Goal: Transaction & Acquisition: Subscribe to service/newsletter

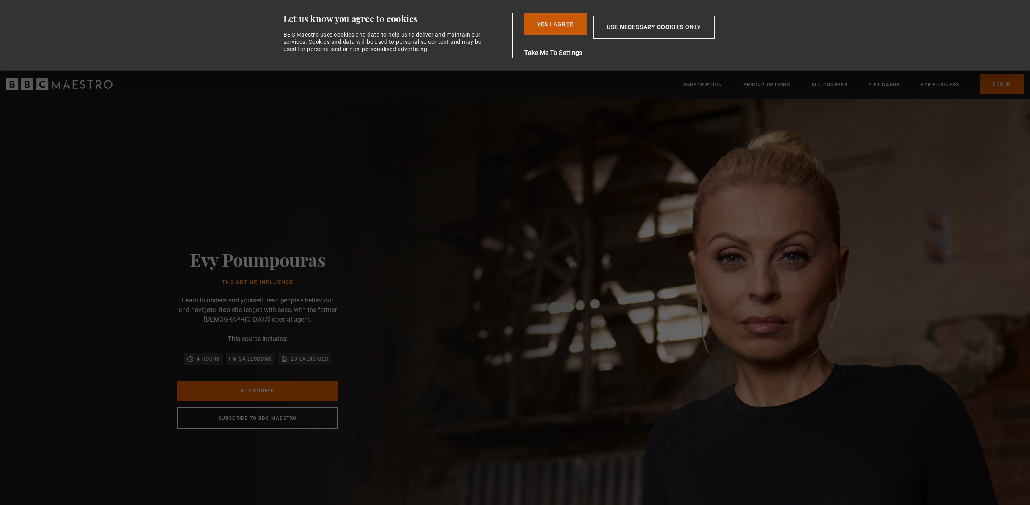
drag, startPoint x: 571, startPoint y: 38, endPoint x: 564, endPoint y: 31, distance: 10.0
click at [568, 36] on div "Yes I Agree Take Me To Settings Allow selection Use necessary cookies only" at bounding box center [640, 35] width 232 height 45
click at [564, 31] on button "Yes I Agree" at bounding box center [555, 24] width 62 height 23
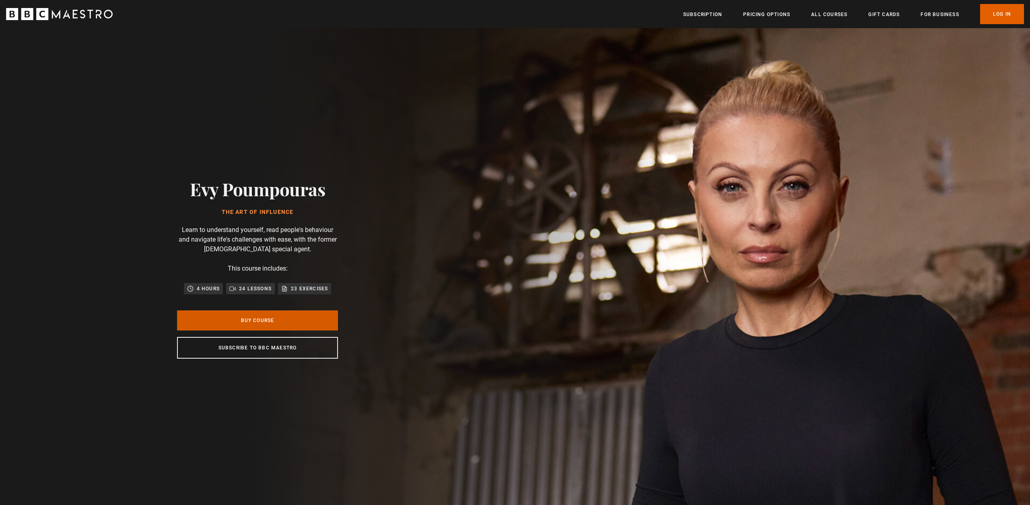
click at [304, 324] on link "Buy Course" at bounding box center [257, 321] width 161 height 20
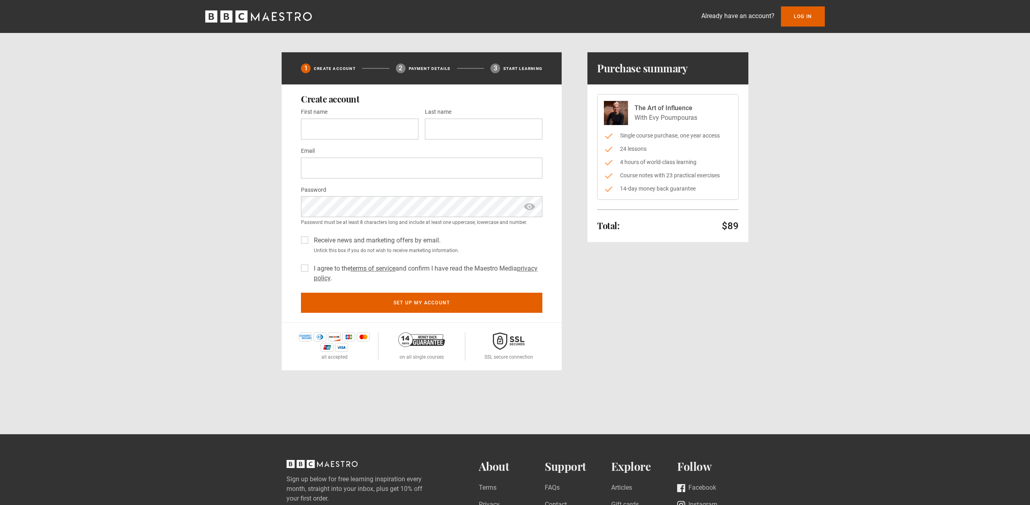
click at [651, 305] on div "Total: $89 Hide purchase summary Purchase summary The Art of Influence With Evy…" at bounding box center [667, 211] width 161 height 318
click at [197, 145] on div "Already have an account? Log In 1 Create Account 2 Payment details 3 Start lear…" at bounding box center [515, 185] width 1030 height 370
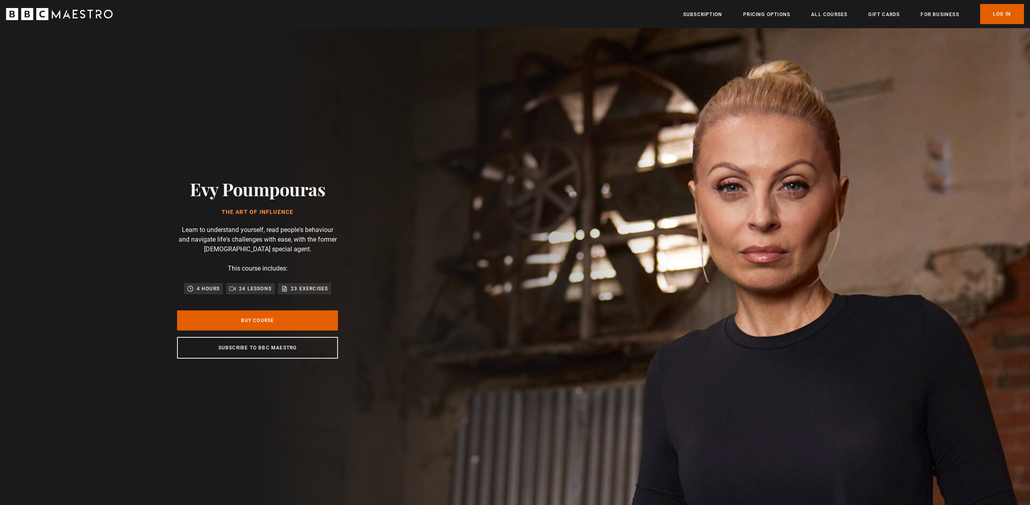
click at [99, 16] on icon "BBC Maestro" at bounding box center [99, 14] width 6 height 8
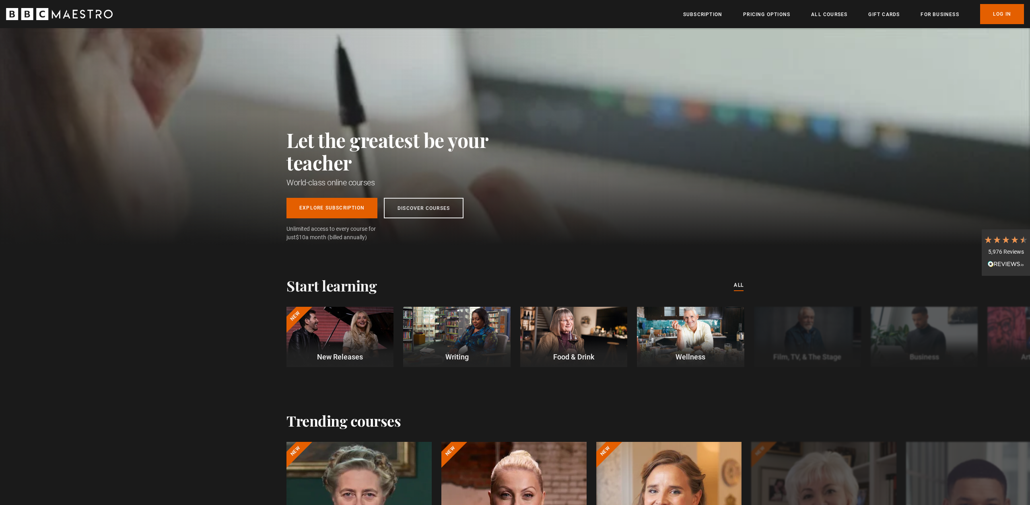
scroll to position [0, 105]
click at [715, 14] on link "Subscription" at bounding box center [702, 14] width 39 height 8
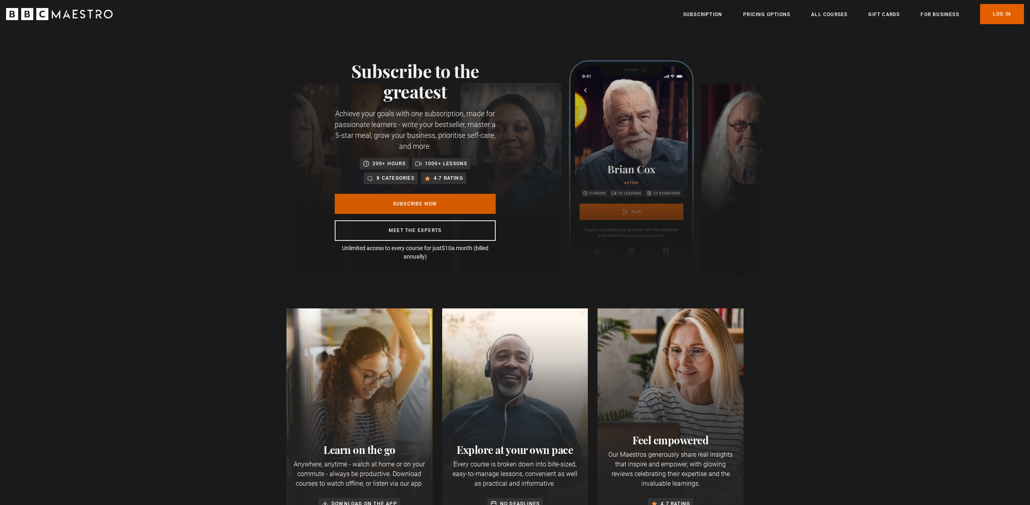
drag, startPoint x: 478, startPoint y: 197, endPoint x: 484, endPoint y: 197, distance: 6.1
click at [478, 197] on link "Subscribe Now" at bounding box center [415, 204] width 161 height 20
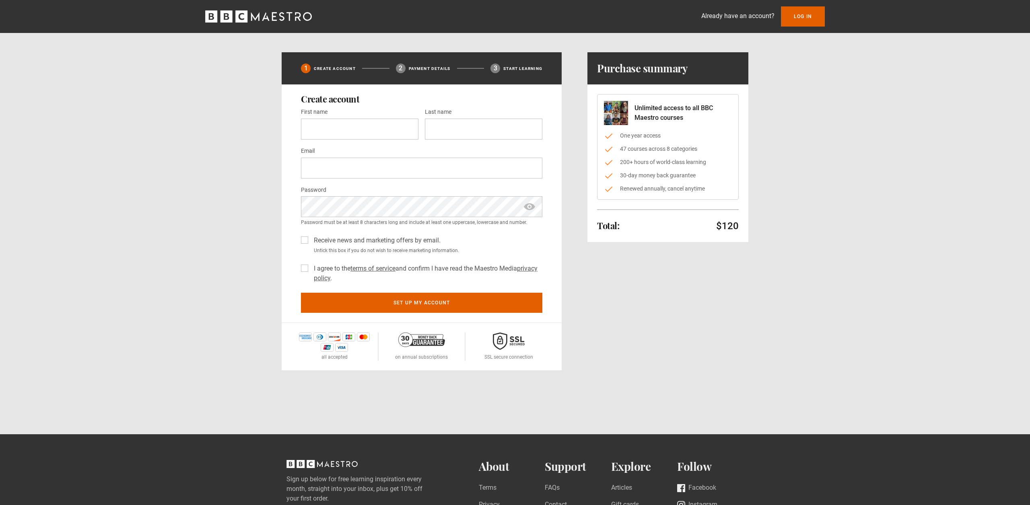
click at [294, 22] on icon "BBC Maestro" at bounding box center [258, 16] width 107 height 12
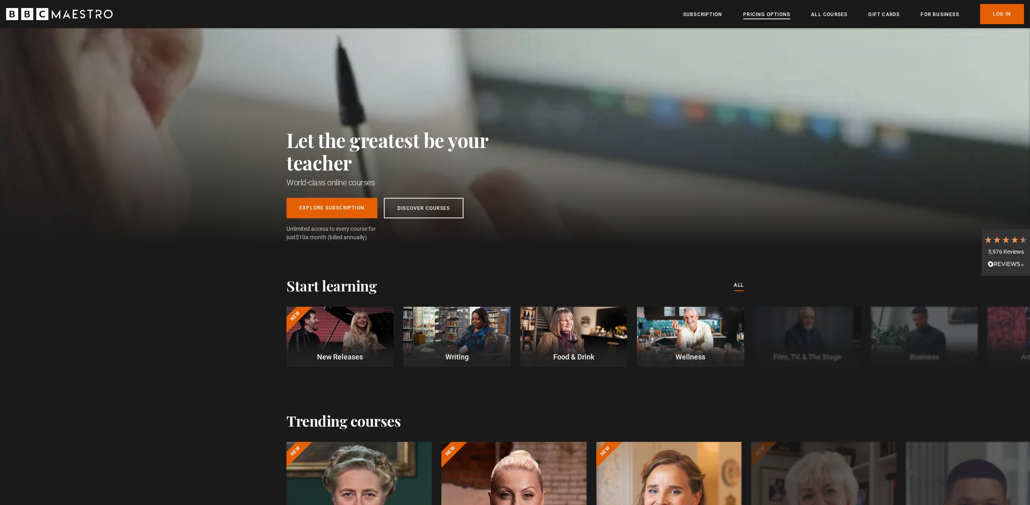
click at [760, 14] on link "Pricing Options" at bounding box center [766, 14] width 47 height 8
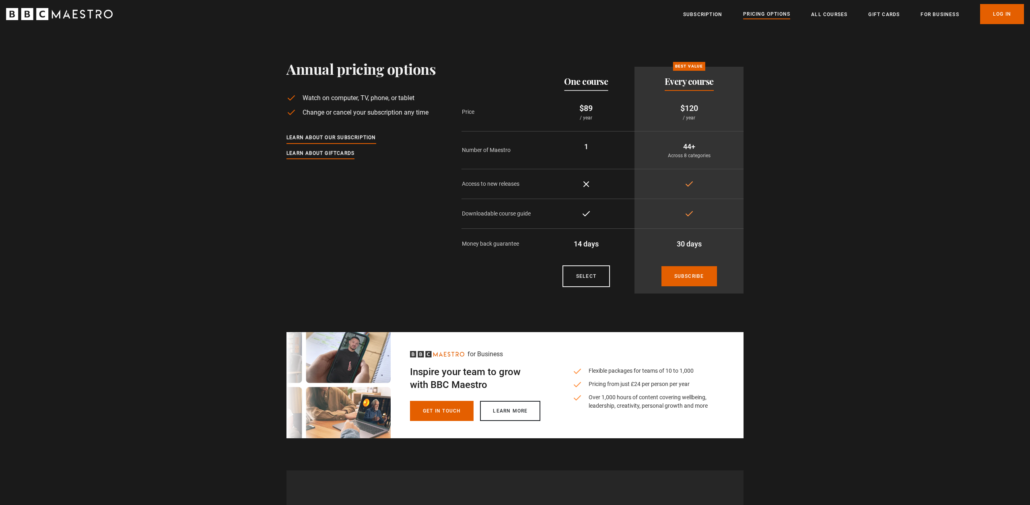
click at [764, 134] on div "Annual pricing options Watch on computer, TV, phone, or tablet Change or cancel…" at bounding box center [515, 180] width 518 height 240
drag, startPoint x: 690, startPoint y: 104, endPoint x: 693, endPoint y: 111, distance: 7.8
click at [694, 116] on td "$120 / year" at bounding box center [688, 112] width 109 height 39
click at [593, 108] on p "$89" at bounding box center [586, 108] width 84 height 12
click at [814, 112] on section "Annual pricing options Watch on computer, TV, phone, or tablet Change or cancel…" at bounding box center [515, 164] width 1030 height 272
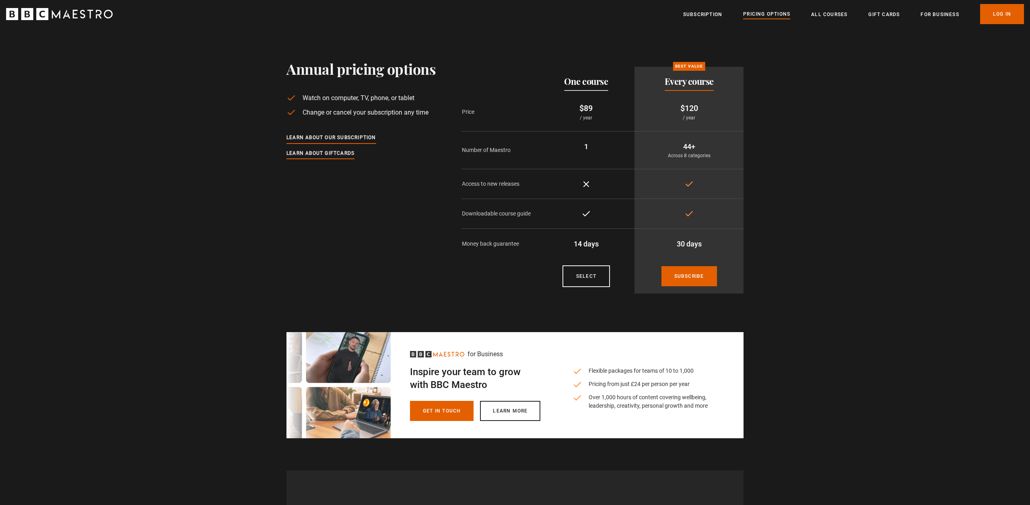
click at [822, 105] on section "Annual pricing options Watch on computer, TV, phone, or tablet Change or cancel…" at bounding box center [515, 164] width 1030 height 272
click at [839, 15] on link "All Courses" at bounding box center [829, 14] width 36 height 8
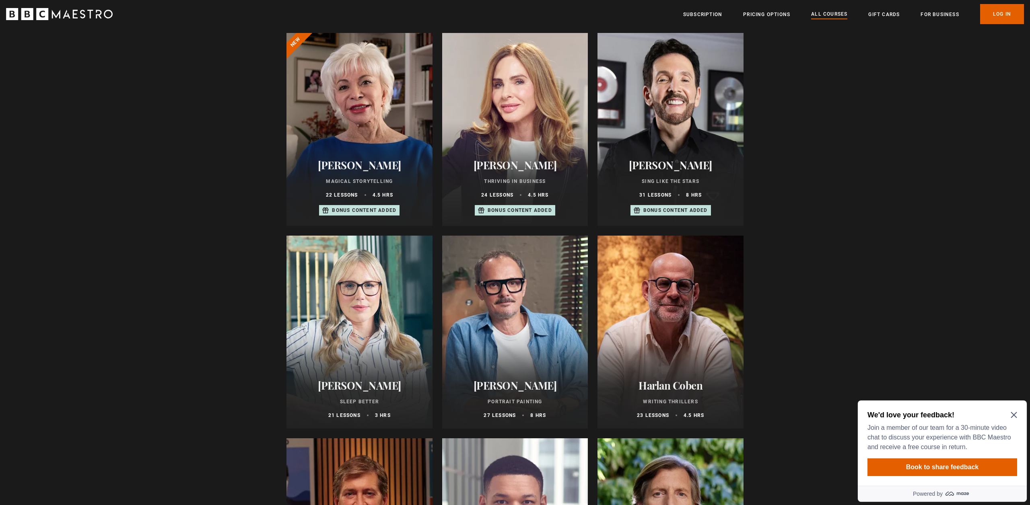
scroll to position [591, 0]
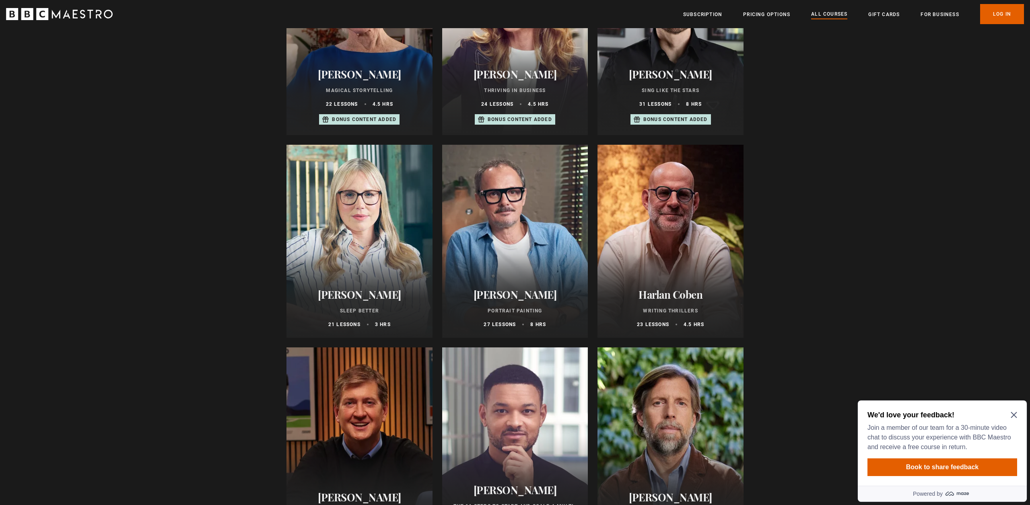
click at [1013, 412] on icon "Close Maze Prompt" at bounding box center [1013, 415] width 6 height 6
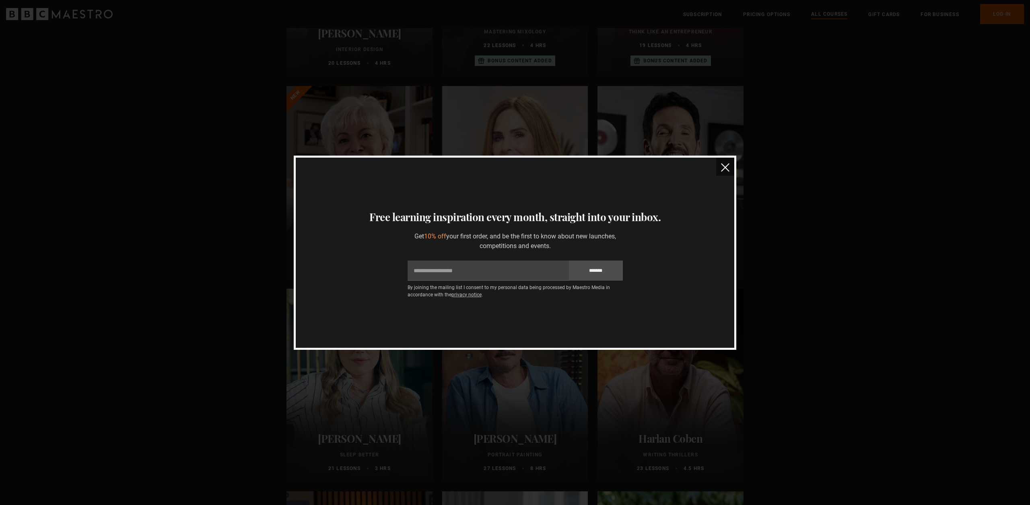
scroll to position [0, 0]
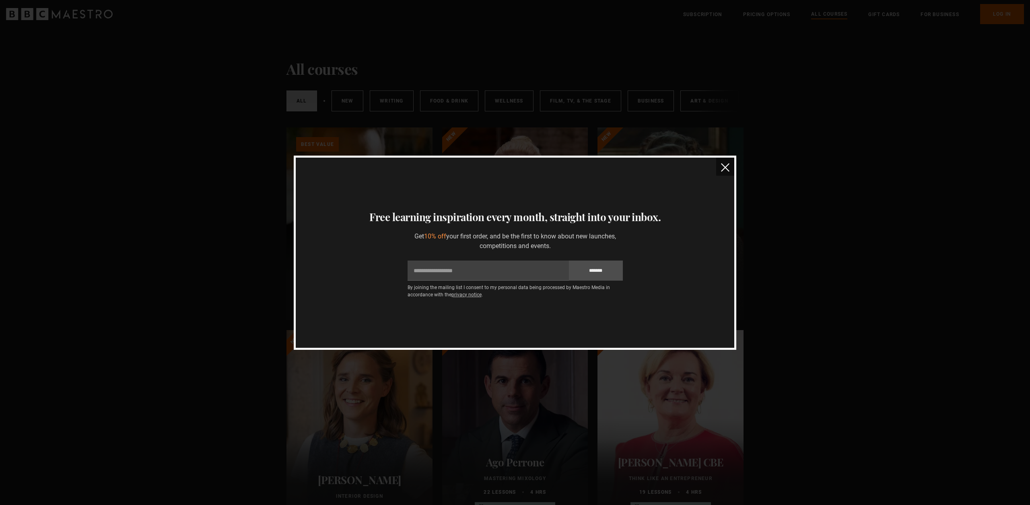
click at [722, 167] on img "close" at bounding box center [725, 167] width 8 height 8
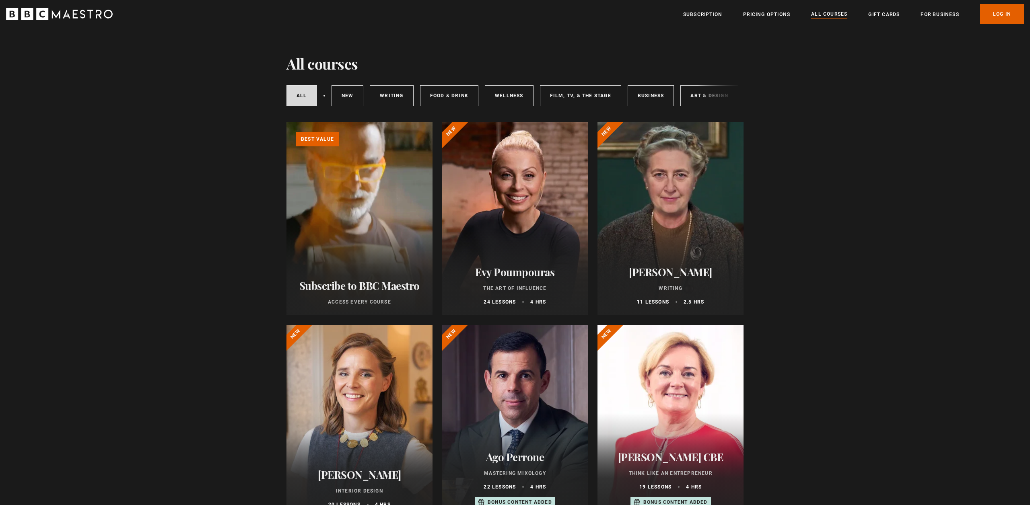
scroll to position [6, 0]
drag, startPoint x: 222, startPoint y: 90, endPoint x: 144, endPoint y: 8, distance: 112.7
